Goal: Information Seeking & Learning: Learn about a topic

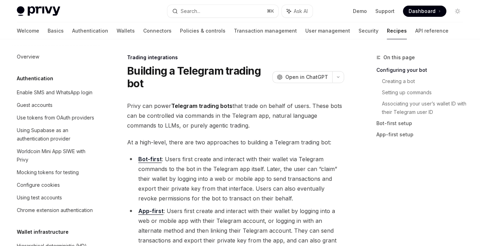
scroll to position [702, 0]
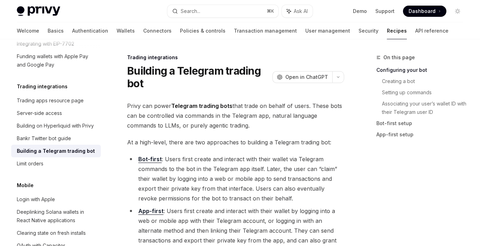
click at [233, 113] on span "Privy can power Telegram trading bots that trade on behalf of users. These bots…" at bounding box center [235, 115] width 217 height 29
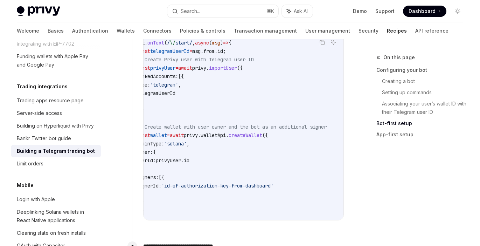
scroll to position [0, 12]
click at [263, 132] on span "createWallet" at bounding box center [247, 135] width 34 height 6
click at [100, 31] on div "Welcome Basics Authentication Wallets Connectors Policies & controls Transactio…" at bounding box center [232, 30] width 431 height 17
click at [117, 29] on link "Wallets" at bounding box center [126, 30] width 18 height 17
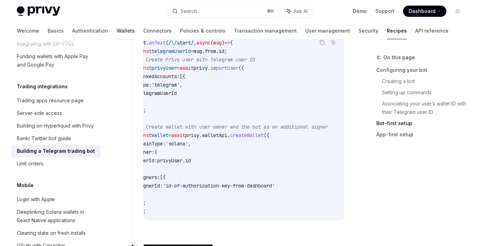
type textarea "*"
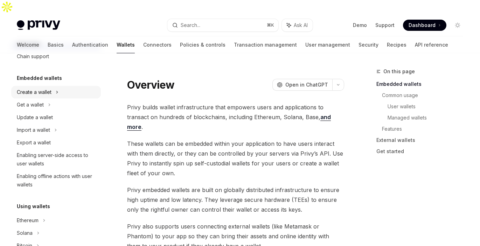
scroll to position [14, 0]
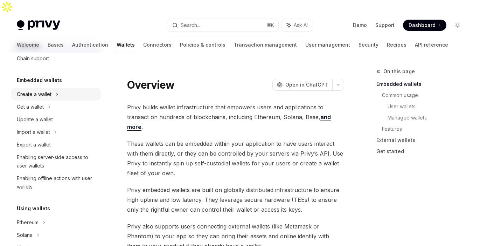
click at [54, 98] on div "Create a wallet" at bounding box center [56, 94] width 90 height 13
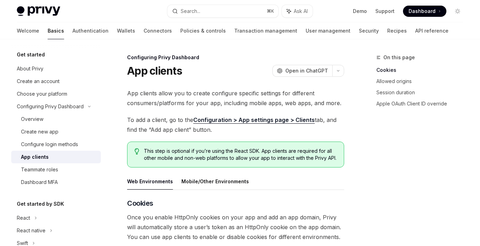
scroll to position [202, 0]
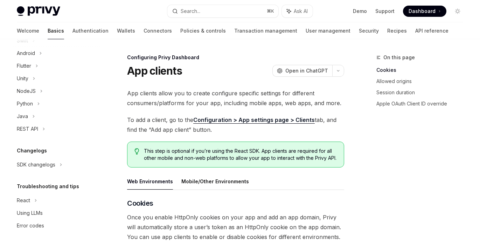
click at [36, 171] on div "Get started About Privy Create an account Choose your platform Configuring Priv…" at bounding box center [56, 40] width 90 height 384
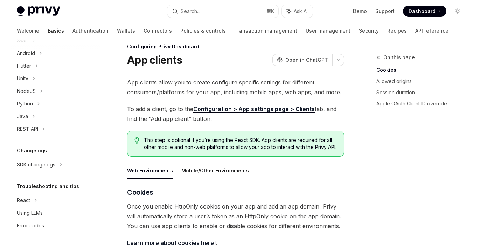
scroll to position [12, 0]
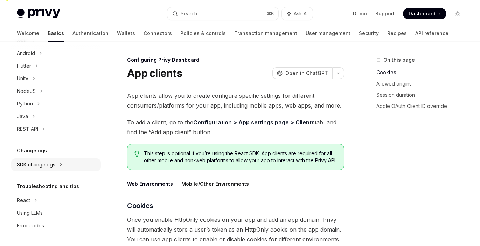
click at [30, 20] on div "SDK changelogs" at bounding box center [23, 15] width 13 height 8
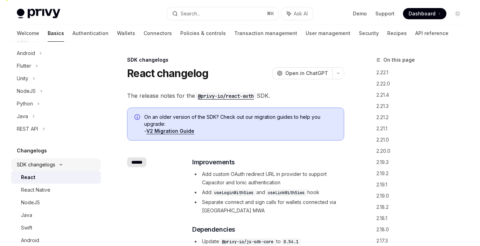
scroll to position [245, 0]
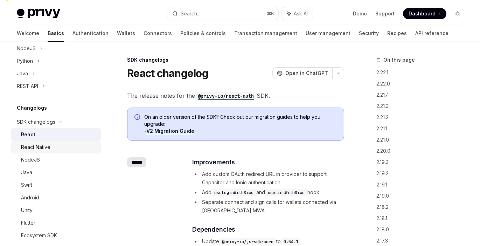
click at [45, 151] on div "React Native" at bounding box center [35, 147] width 29 height 8
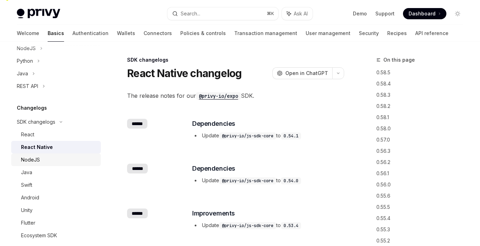
click at [37, 159] on div "NodeJS" at bounding box center [30, 159] width 19 height 8
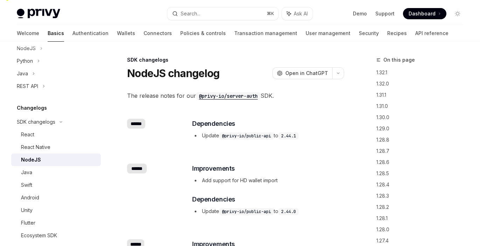
click at [43, 154] on link "NodeJS" at bounding box center [56, 159] width 90 height 13
type textarea "*"
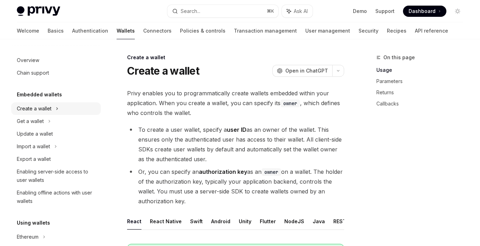
click at [57, 106] on icon at bounding box center [57, 108] width 3 height 8
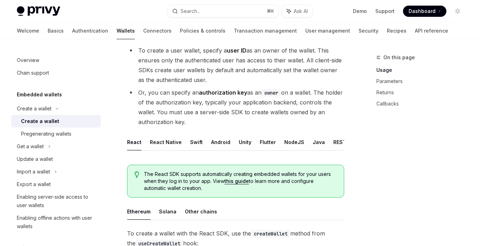
scroll to position [0, 4]
click at [281, 134] on button "NodeJS" at bounding box center [290, 142] width 20 height 16
type textarea "*"
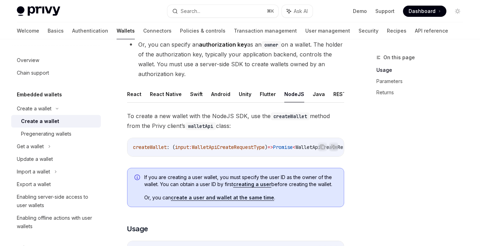
scroll to position [0, 68]
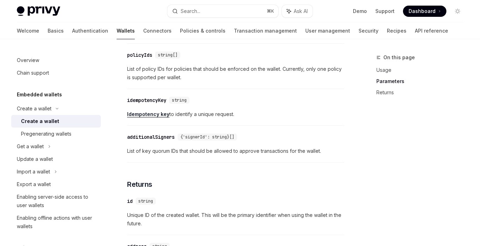
click at [166, 133] on div "additionalSigners" at bounding box center [151, 136] width 48 height 7
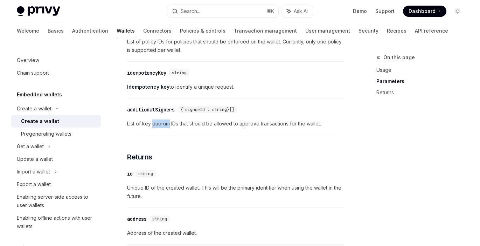
click at [166, 129] on div "To create a new wallet with the NodeJS SDK, use the createWallet method from th…" at bounding box center [235, 49] width 217 height 831
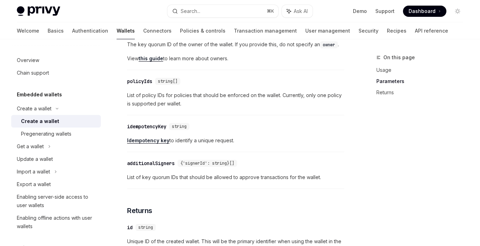
scroll to position [564, 0]
click at [143, 160] on div "additionalSigners" at bounding box center [151, 163] width 48 height 7
copy div "additionalSigners"
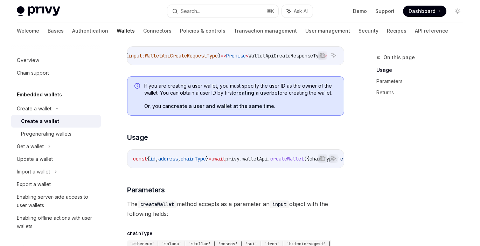
scroll to position [232, 0]
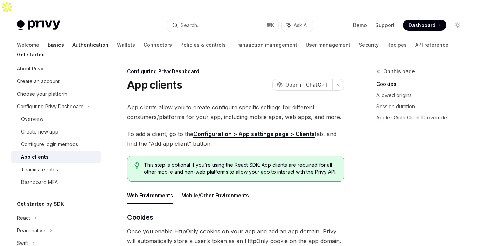
click at [72, 36] on link "Authentication" at bounding box center [90, 44] width 36 height 17
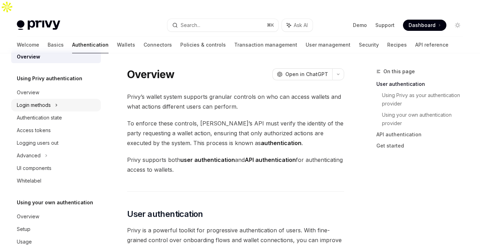
click at [34, 106] on div "Login methods" at bounding box center [34, 105] width 34 height 8
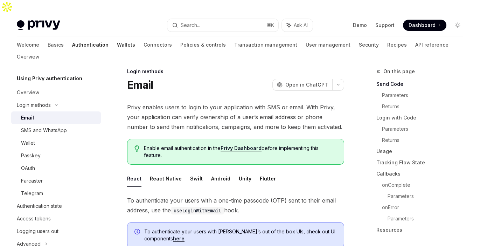
click at [117, 36] on link "Wallets" at bounding box center [126, 44] width 18 height 17
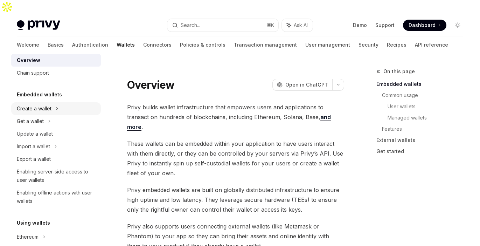
click at [58, 104] on div "Create a wallet" at bounding box center [56, 108] width 90 height 13
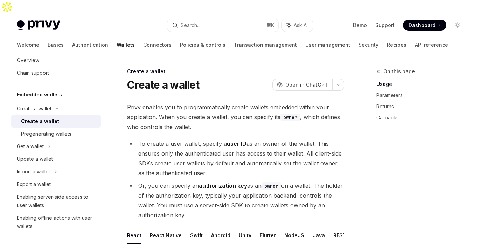
scroll to position [52, 0]
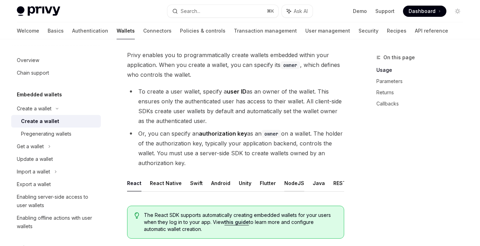
click at [293, 175] on button "NodeJS" at bounding box center [294, 183] width 20 height 16
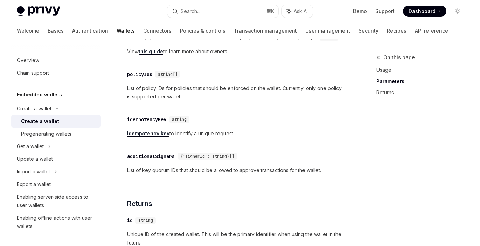
scroll to position [605, 0]
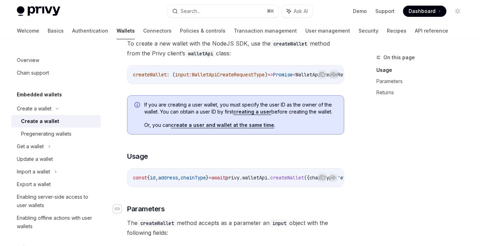
click at [120, 204] on div "Navigate to header" at bounding box center [117, 208] width 8 height 8
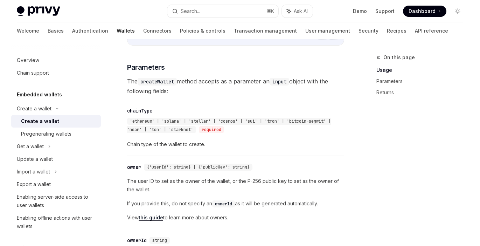
scroll to position [355, 0]
click at [415, 29] on link "API reference" at bounding box center [431, 30] width 33 height 17
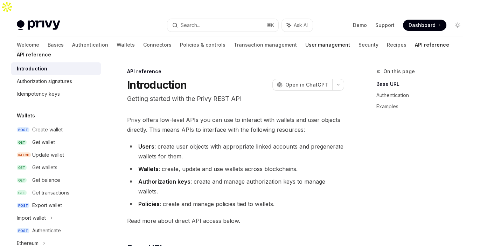
click at [305, 36] on link "User management" at bounding box center [327, 44] width 45 height 17
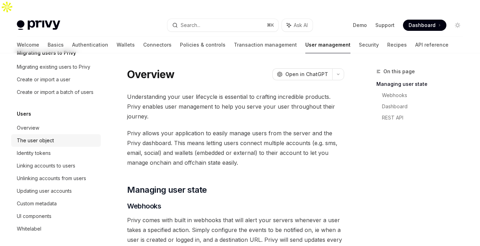
scroll to position [37, 0]
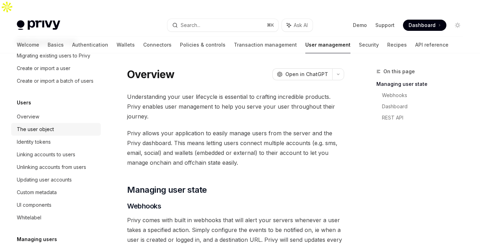
click at [56, 131] on div "The user object" at bounding box center [57, 129] width 80 height 8
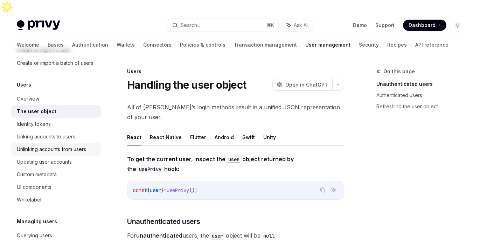
scroll to position [73, 0]
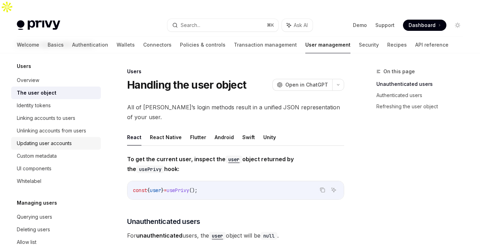
click at [77, 147] on div "Updating user accounts" at bounding box center [57, 143] width 80 height 8
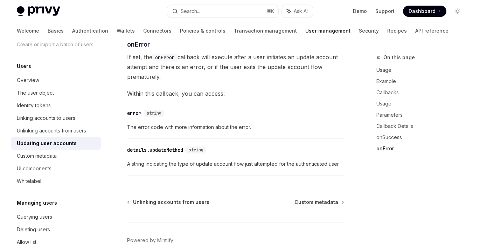
scroll to position [1081, 0]
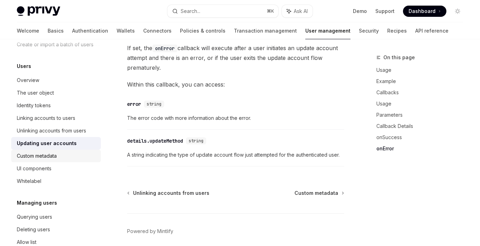
click at [49, 151] on link "Custom metadata" at bounding box center [56, 155] width 90 height 13
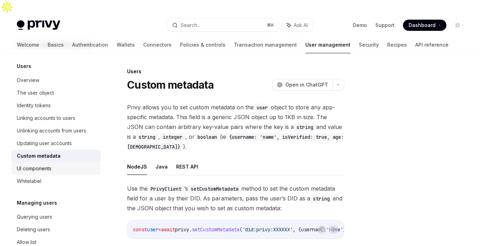
click at [43, 170] on div "UI components" at bounding box center [34, 168] width 35 height 8
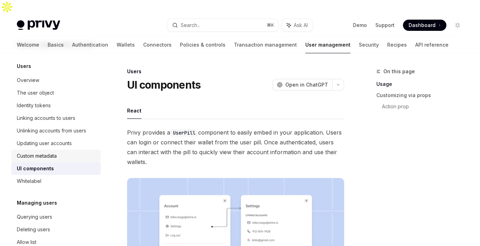
click at [51, 152] on div "Custom metadata" at bounding box center [37, 156] width 40 height 8
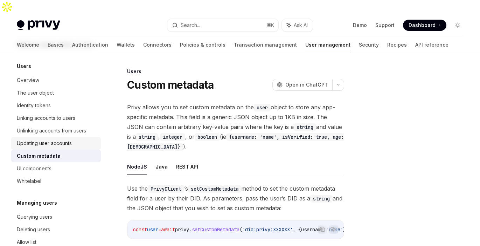
click at [54, 142] on div "Updating user accounts" at bounding box center [44, 143] width 55 height 8
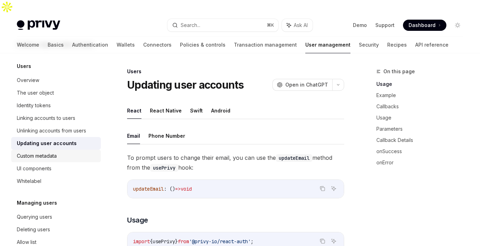
click at [49, 155] on div "Custom metadata" at bounding box center [37, 156] width 40 height 8
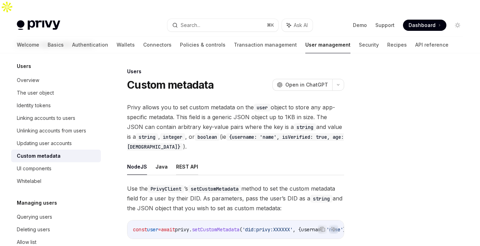
scroll to position [11, 0]
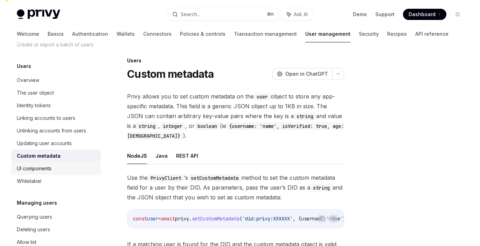
click at [24, 171] on div "UI components" at bounding box center [34, 168] width 35 height 8
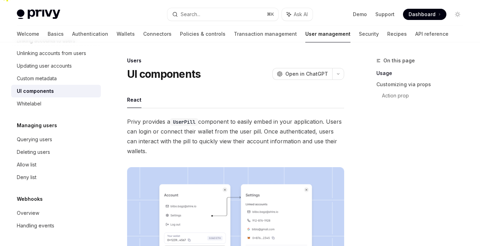
scroll to position [100, 0]
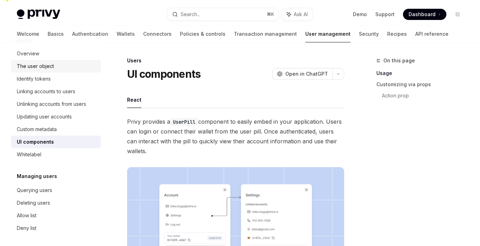
click at [51, 67] on div "The user object" at bounding box center [35, 66] width 37 height 8
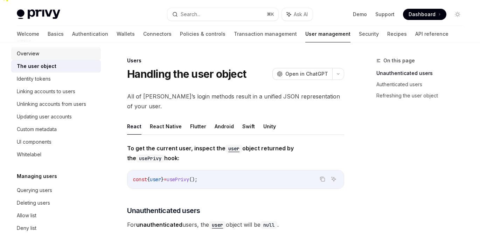
click at [31, 53] on div "Overview" at bounding box center [28, 53] width 22 height 8
type textarea "*"
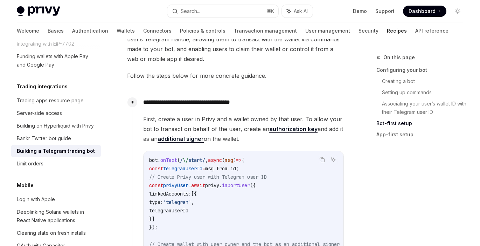
scroll to position [635, 0]
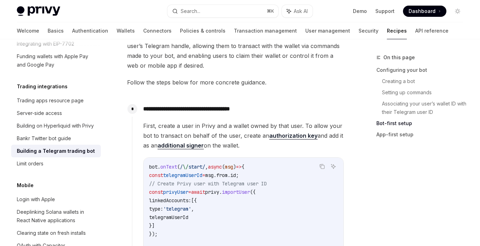
click at [195, 142] on link "additional signer" at bounding box center [180, 145] width 46 height 7
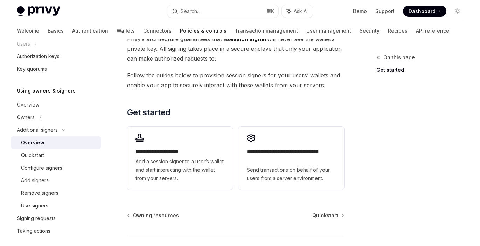
scroll to position [229, 0]
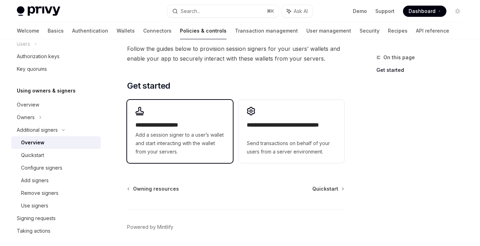
click at [178, 131] on span "Add a session signer to a user’s wallet and start interacting with the wallet f…" at bounding box center [179, 143] width 89 height 25
click at [176, 100] on div "**********" at bounding box center [180, 131] width 106 height 63
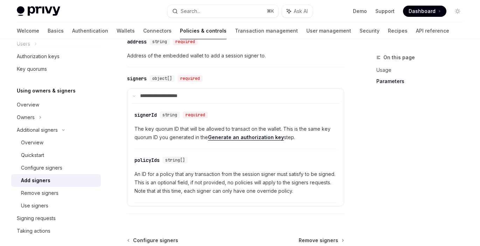
scroll to position [307, 0]
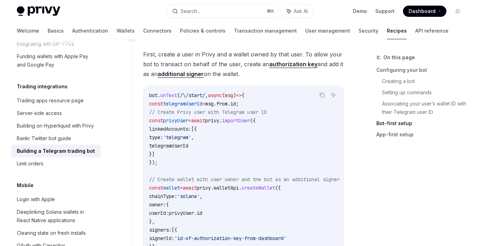
scroll to position [708, 0]
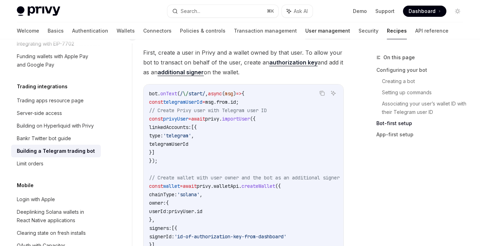
click at [305, 27] on link "User management" at bounding box center [327, 30] width 45 height 17
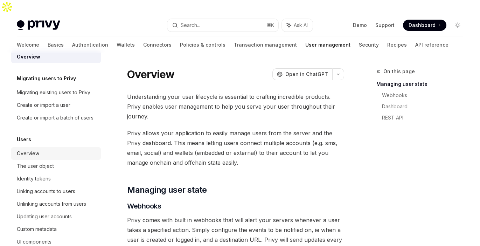
scroll to position [11, 0]
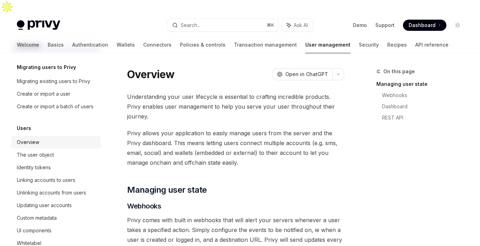
click at [38, 142] on div "Overview" at bounding box center [28, 142] width 22 height 8
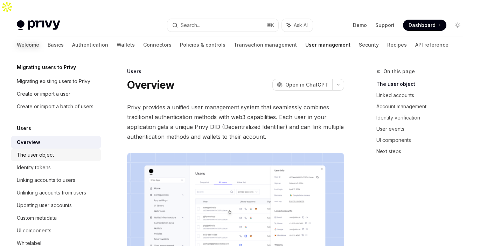
click at [36, 150] on div "The user object" at bounding box center [35, 154] width 37 height 8
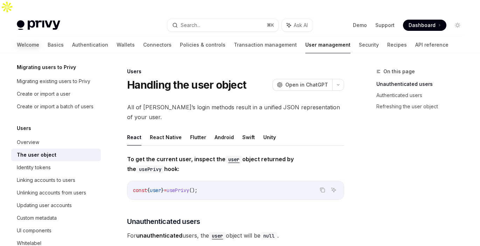
scroll to position [77, 0]
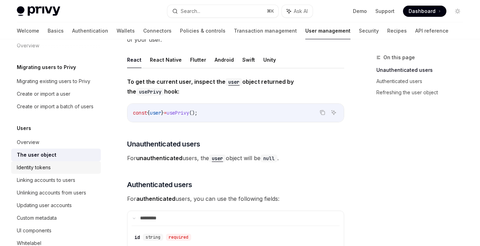
click at [51, 165] on div "Identity tokens" at bounding box center [57, 167] width 80 height 8
type textarea "*"
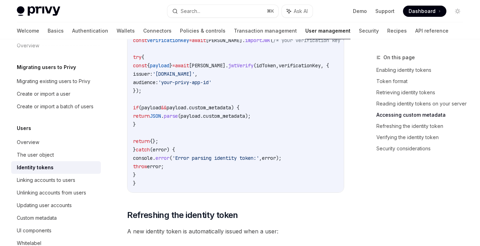
scroll to position [1655, 0]
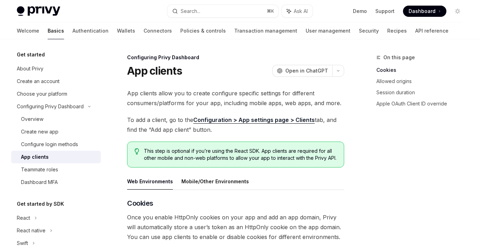
type textarea "*"
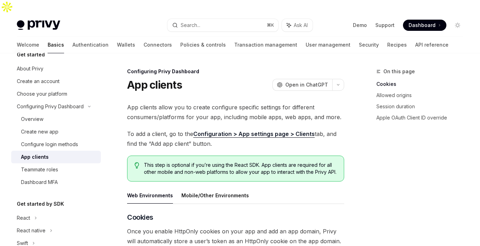
scroll to position [57, 0]
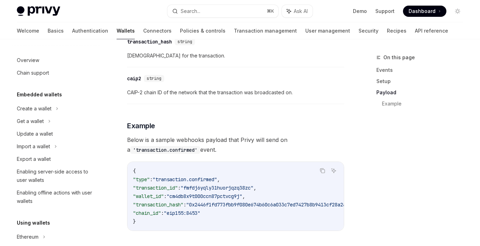
scroll to position [304, 0]
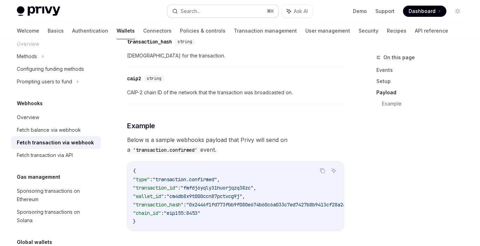
click at [188, 11] on div "Search..." at bounding box center [191, 11] width 20 height 8
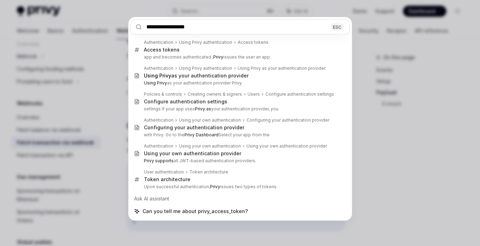
type input "**********"
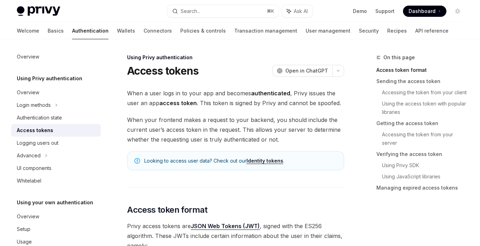
scroll to position [34, 0]
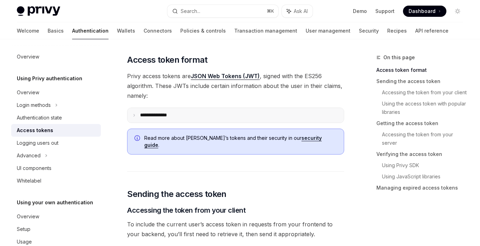
click at [224, 108] on summary "**********" at bounding box center [235, 115] width 216 height 15
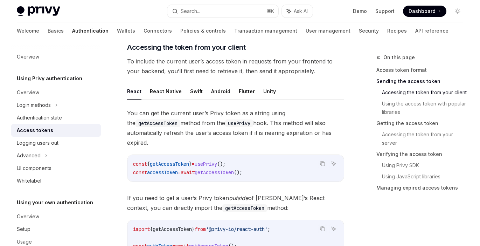
scroll to position [548, 0]
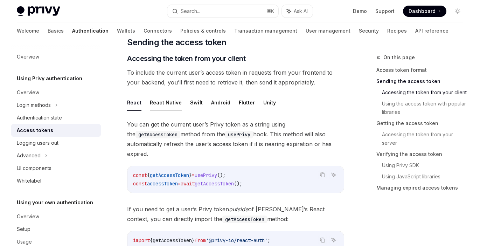
click at [170, 94] on button "React Native" at bounding box center [166, 102] width 32 height 16
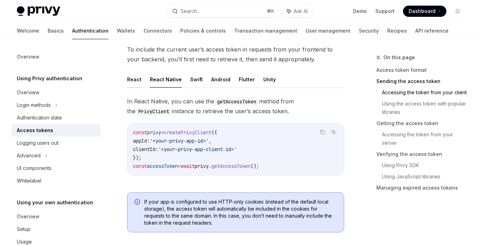
click at [138, 71] on button "React" at bounding box center [134, 79] width 14 height 16
type textarea "*"
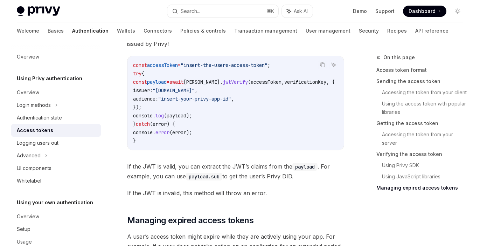
scroll to position [2048, 0]
